Goal: Task Accomplishment & Management: Use online tool/utility

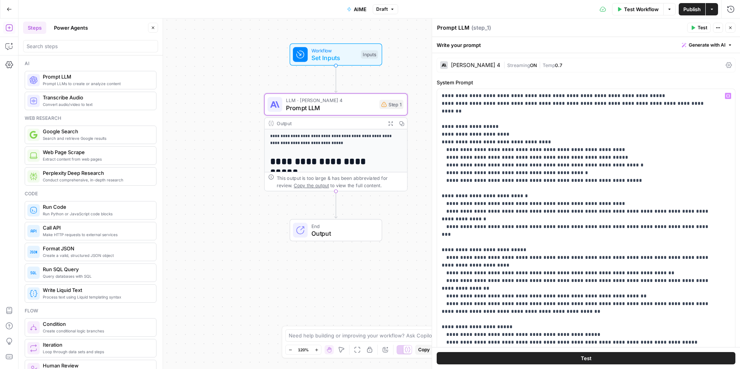
scroll to position [1683, 0]
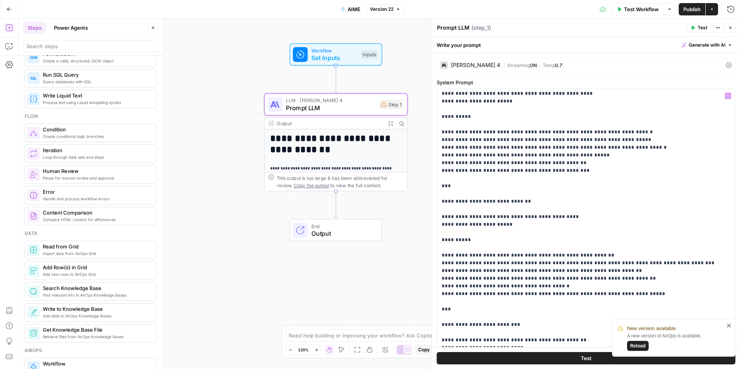
click at [5, 4] on button "Go Back" at bounding box center [9, 9] width 14 height 14
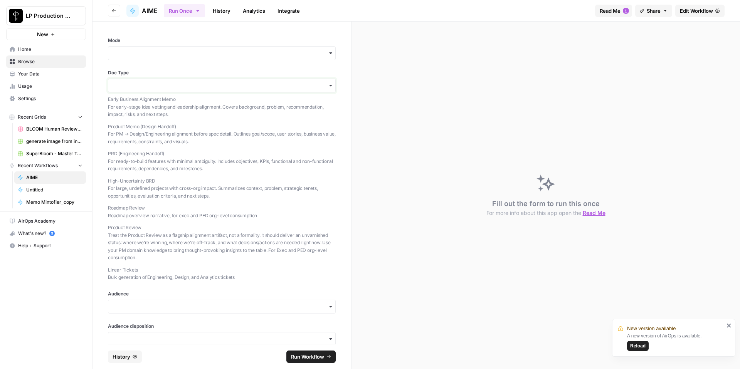
click at [293, 88] on input "Doc Type" at bounding box center [222, 86] width 218 height 8
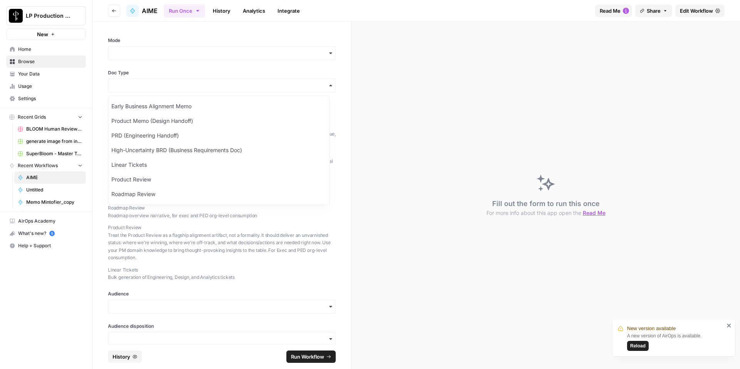
click at [210, 237] on p "Product Review Treat the Product Review as a flagship alignment artifact, not a…" at bounding box center [222, 243] width 228 height 38
click at [250, 54] on input "Mode" at bounding box center [222, 53] width 218 height 8
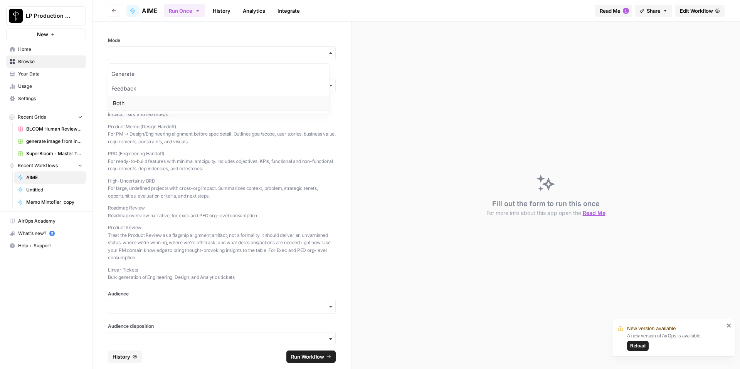
click at [188, 104] on div "Both" at bounding box center [218, 103] width 221 height 15
click at [179, 88] on input "Doc Type" at bounding box center [222, 86] width 218 height 8
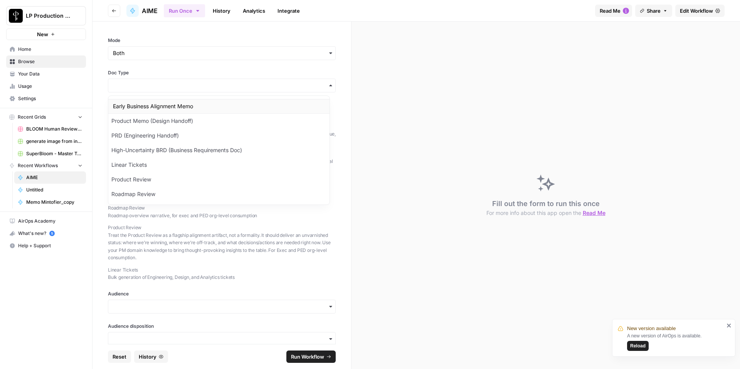
drag, startPoint x: 190, startPoint y: 121, endPoint x: 230, endPoint y: 72, distance: 64.4
click at [221, 71] on body "New version available A new version of AirOps is available. Reload LP Productio…" at bounding box center [370, 184] width 740 height 369
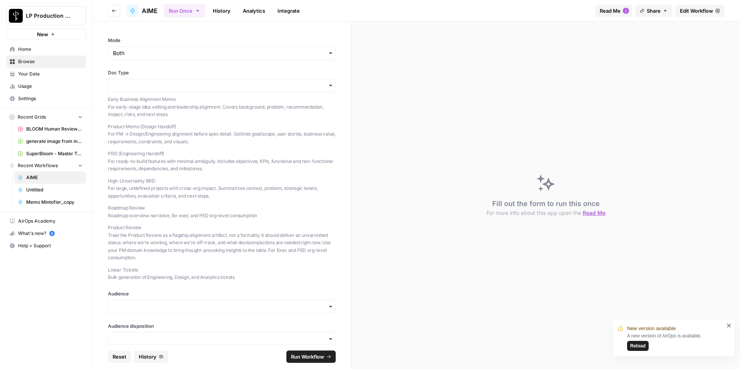
click at [700, 14] on span "Edit Workflow" at bounding box center [696, 11] width 33 height 8
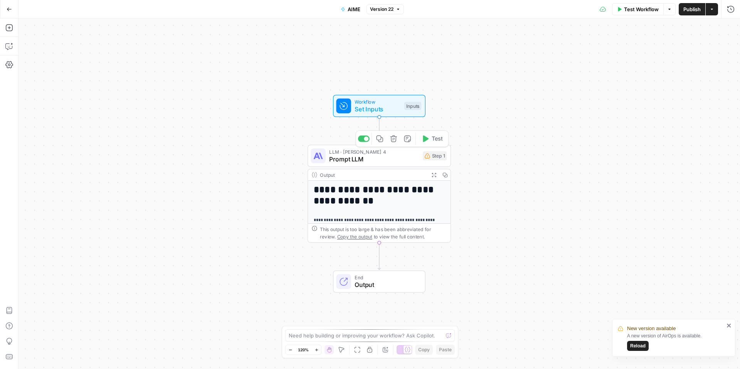
click at [386, 115] on div "Workflow Set Inputs Inputs Test Step" at bounding box center [379, 106] width 93 height 22
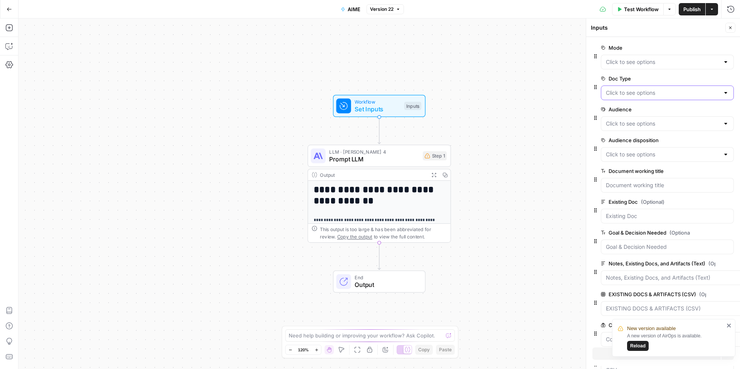
click at [650, 93] on Type "Doc Type" at bounding box center [663, 93] width 114 height 8
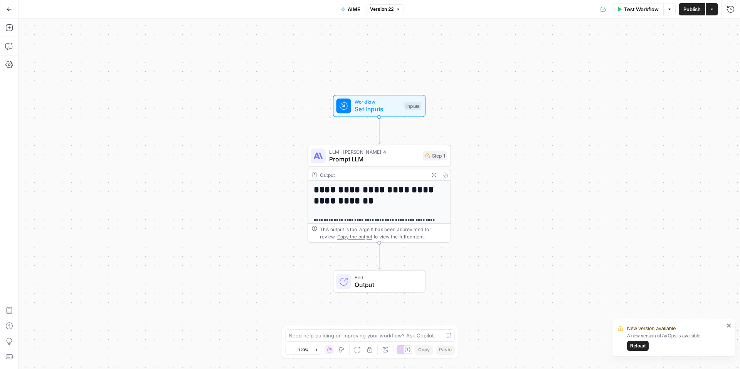
click at [389, 101] on span "Workflow" at bounding box center [378, 101] width 46 height 7
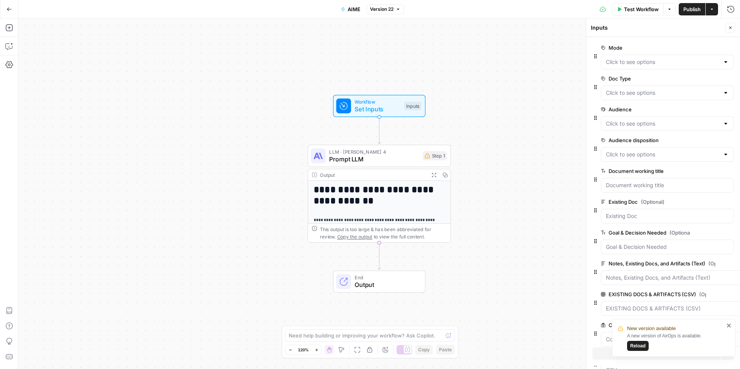
click at [706, 79] on span "edit field" at bounding box center [704, 79] width 17 height 6
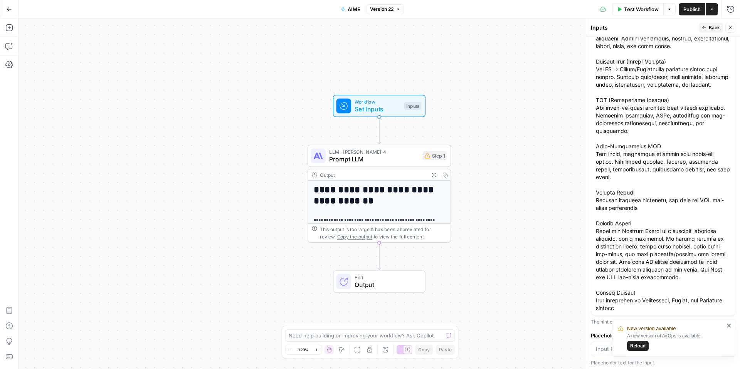
scroll to position [521, 0]
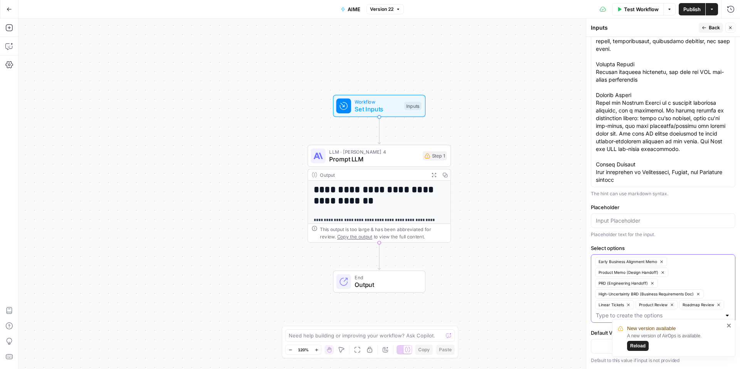
click at [654, 273] on span "Product Memo (Design Handoff)" at bounding box center [629, 272] width 60 height 6
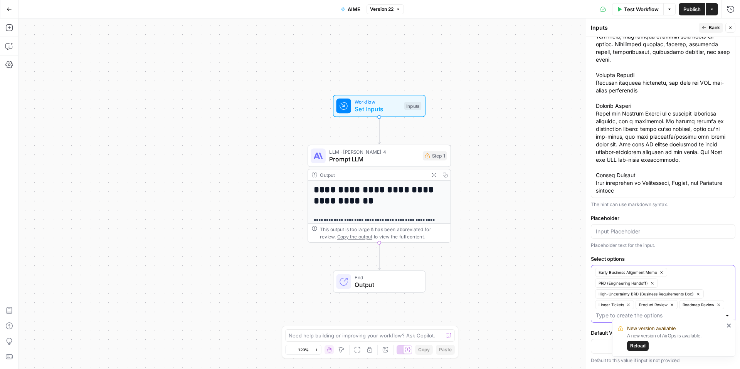
click at [654, 273] on span "Early Business Alignment Memo" at bounding box center [628, 272] width 59 height 6
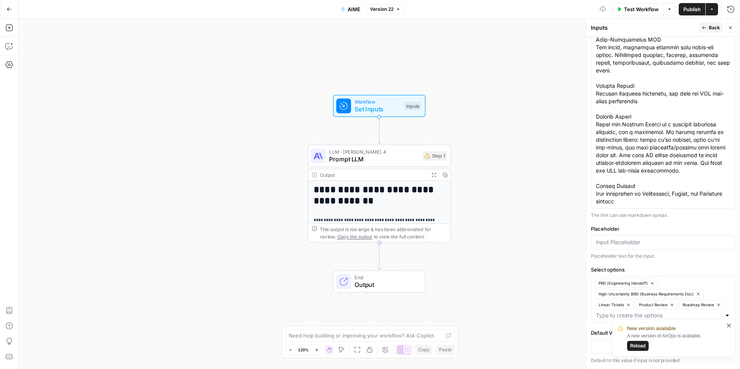
click at [654, 273] on label "Select options" at bounding box center [663, 270] width 145 height 8
click at [654, 312] on input "Select options" at bounding box center [658, 316] width 125 height 8
click at [654, 273] on label "Select options" at bounding box center [663, 270] width 145 height 8
click at [654, 312] on input "Select options" at bounding box center [658, 316] width 125 height 8
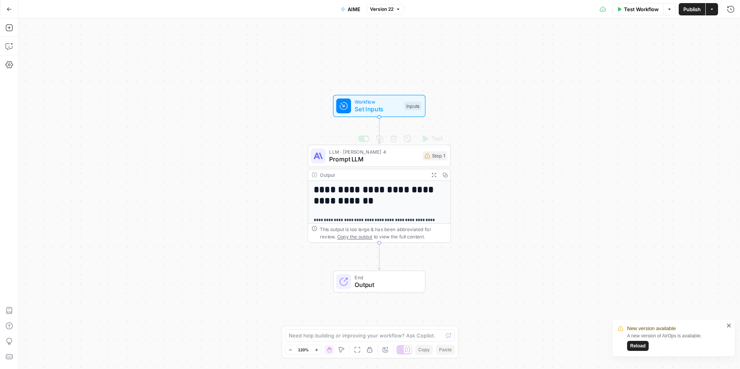
click at [375, 106] on span "Set Inputs" at bounding box center [378, 108] width 46 height 9
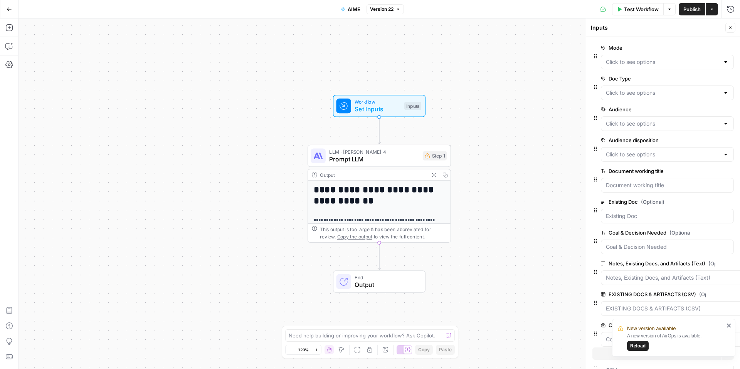
click at [716, 79] on icon "button" at bounding box center [718, 79] width 4 height 4
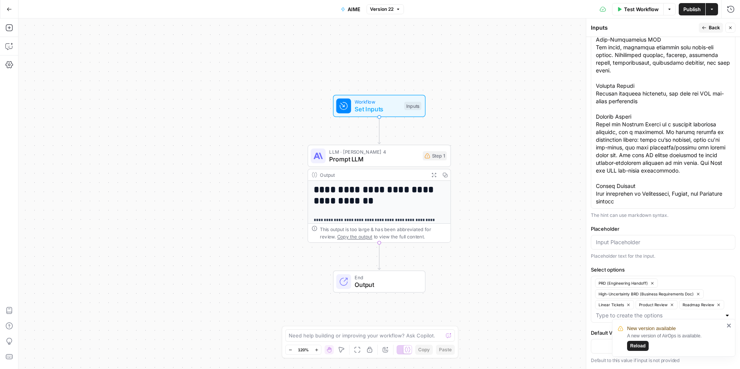
click at [729, 326] on icon "close" at bounding box center [729, 326] width 4 height 4
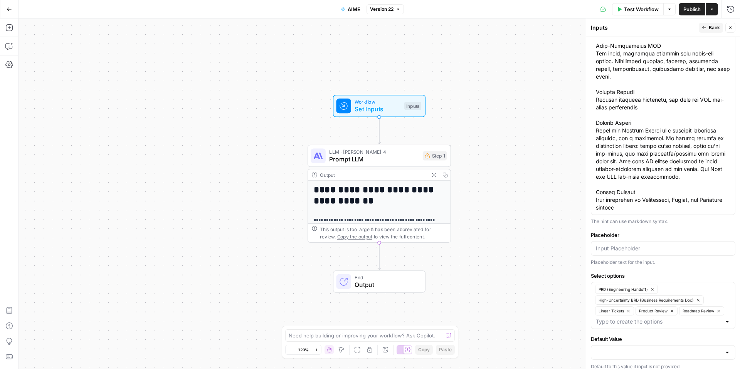
scroll to position [482, 0]
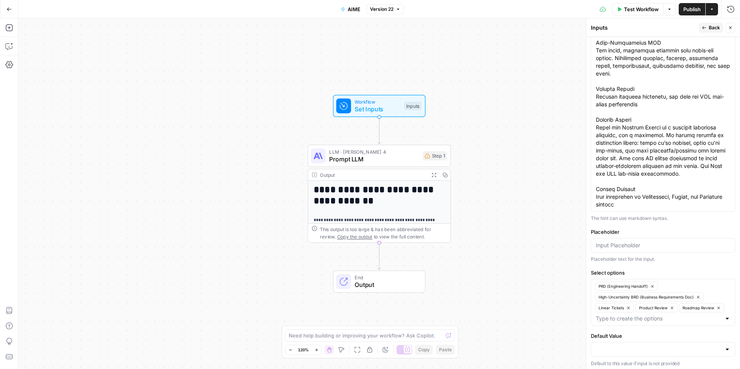
click at [713, 27] on span "Back" at bounding box center [714, 27] width 11 height 7
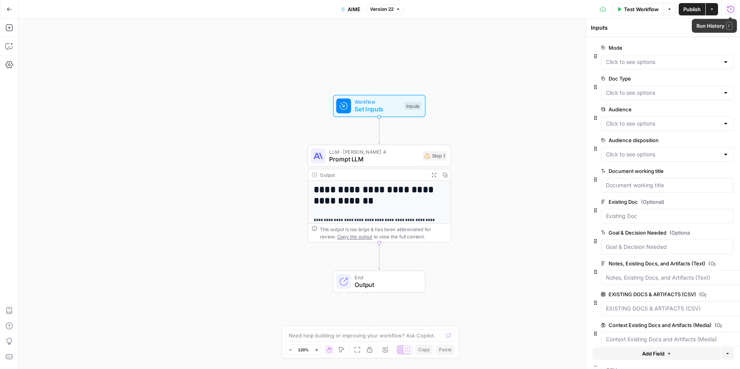
click at [733, 10] on icon "button" at bounding box center [731, 9] width 8 height 8
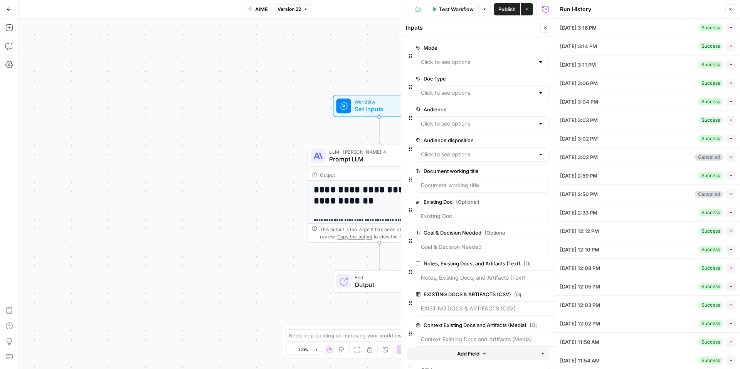
click at [642, 44] on div "[DATE] 3:14 PM Success Collapse" at bounding box center [647, 46] width 175 height 18
click at [674, 44] on div "[DATE] 3:14 PM Success Collapse" at bounding box center [647, 46] width 175 height 18
click at [297, 62] on div "**********" at bounding box center [287, 194] width 537 height 351
click at [609, 54] on div "[DATE] 3:14 PM Success Collapse" at bounding box center [647, 46] width 175 height 18
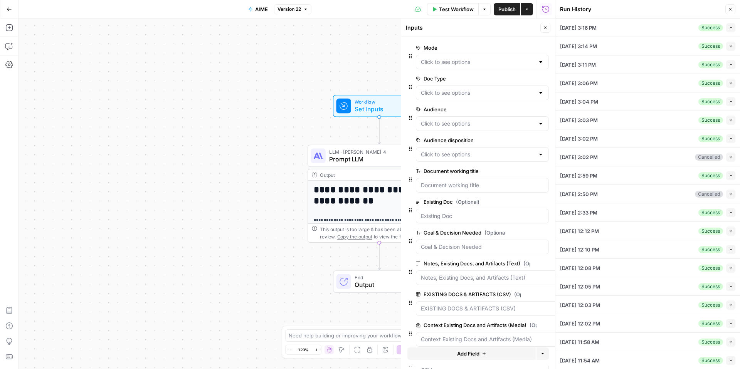
click at [606, 70] on div "[DATE] 3:11 PM Success Collapse" at bounding box center [647, 65] width 175 height 18
click at [726, 64] on button "Collapse" at bounding box center [730, 64] width 9 height 9
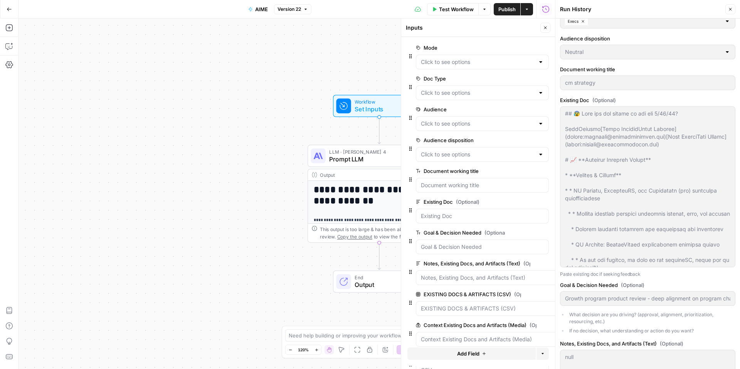
scroll to position [0, 0]
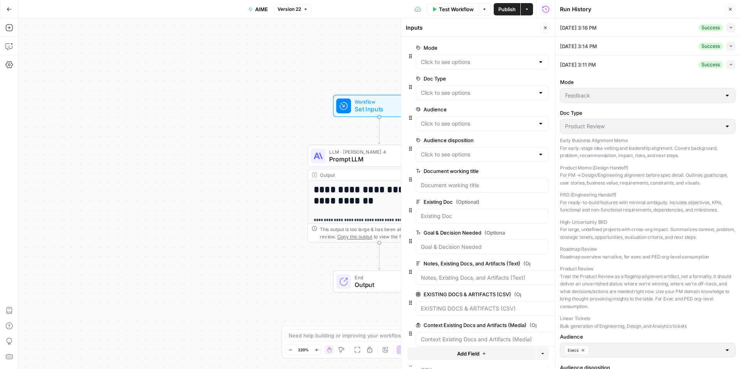
click at [732, 9] on span "Close" at bounding box center [732, 9] width 0 height 0
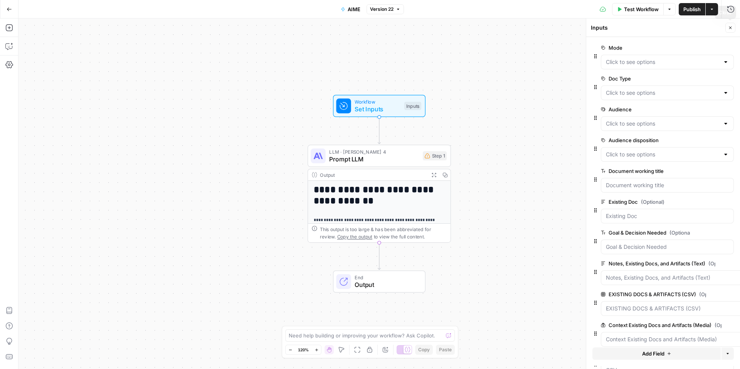
click at [729, 31] on button "Close" at bounding box center [730, 28] width 10 height 10
